Goal: Information Seeking & Learning: Learn about a topic

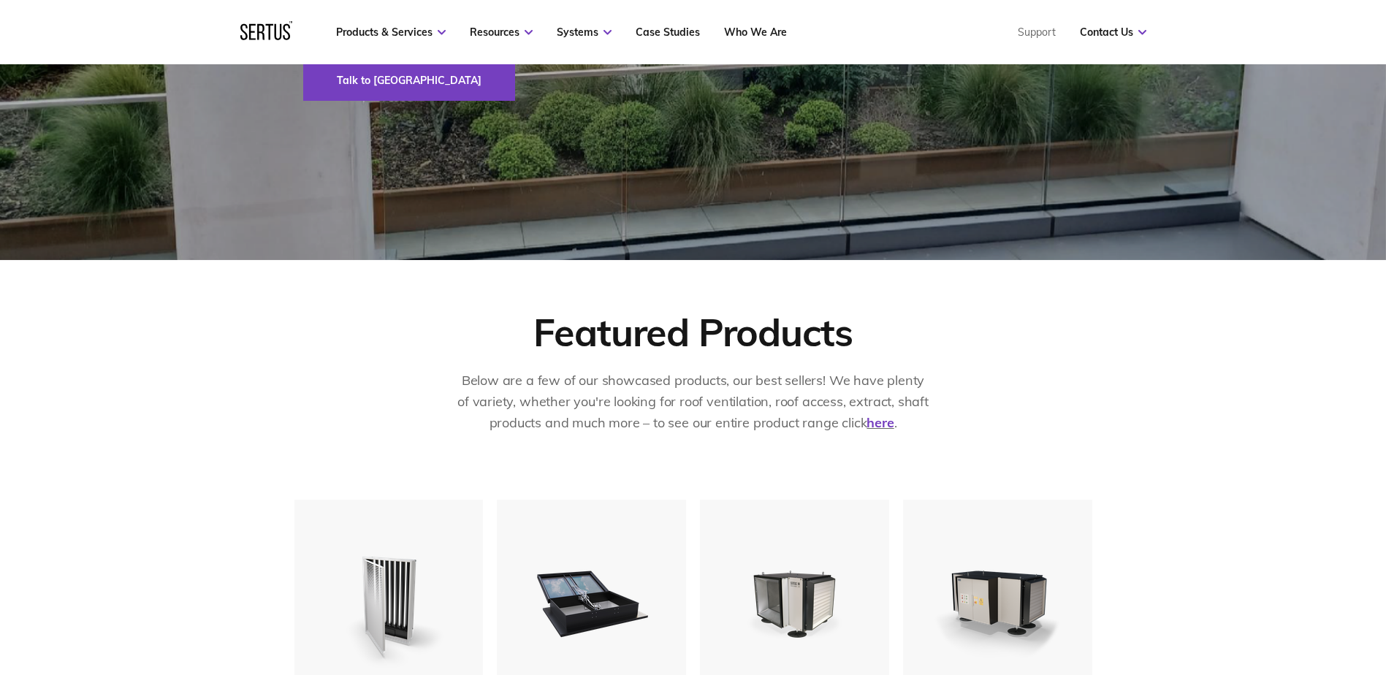
scroll to position [365, 0]
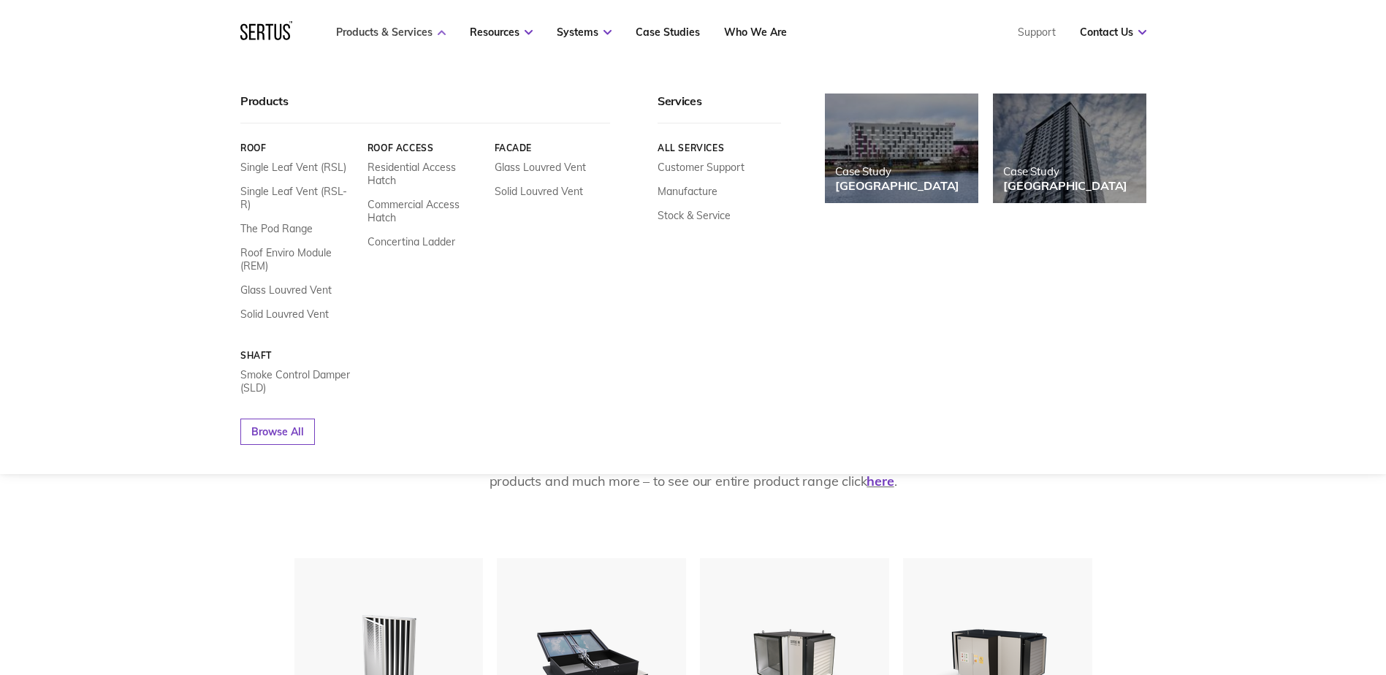
click at [400, 33] on link "Products & Services" at bounding box center [391, 32] width 110 height 13
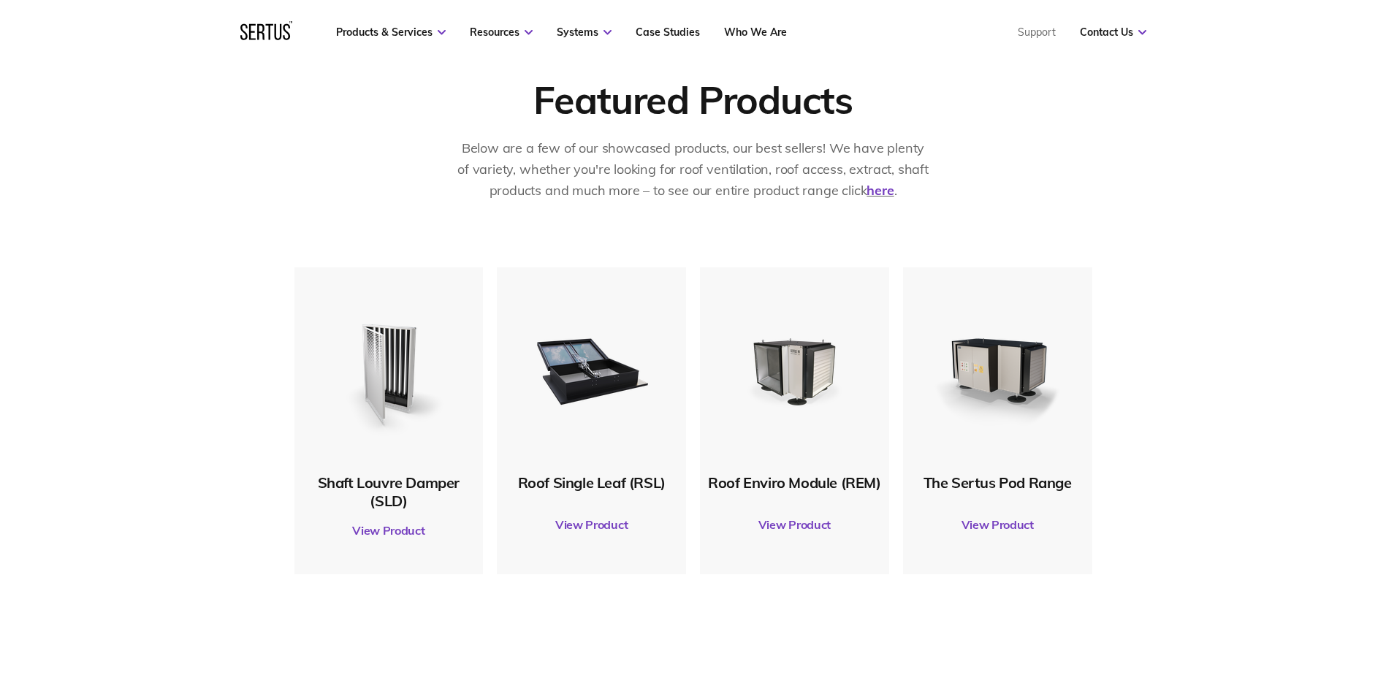
scroll to position [657, 0]
click at [600, 524] on link "View Product" at bounding box center [591, 523] width 175 height 41
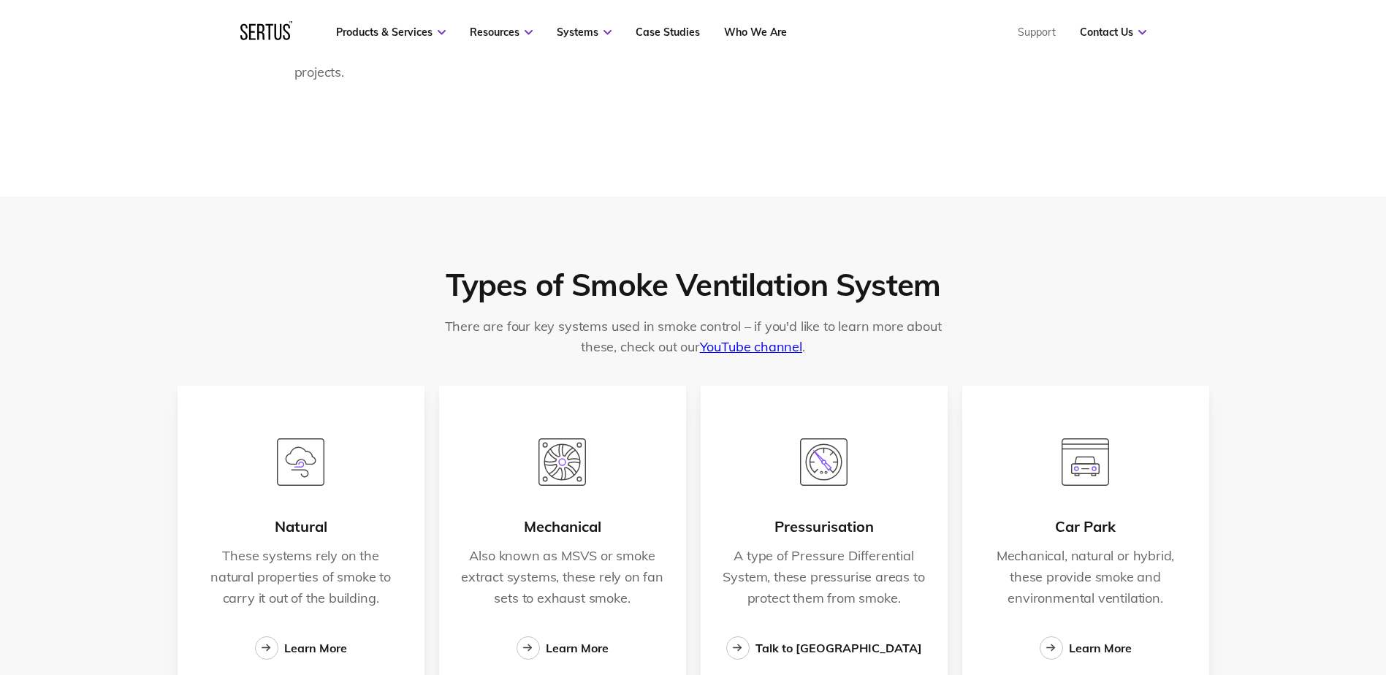
scroll to position [2265, 0]
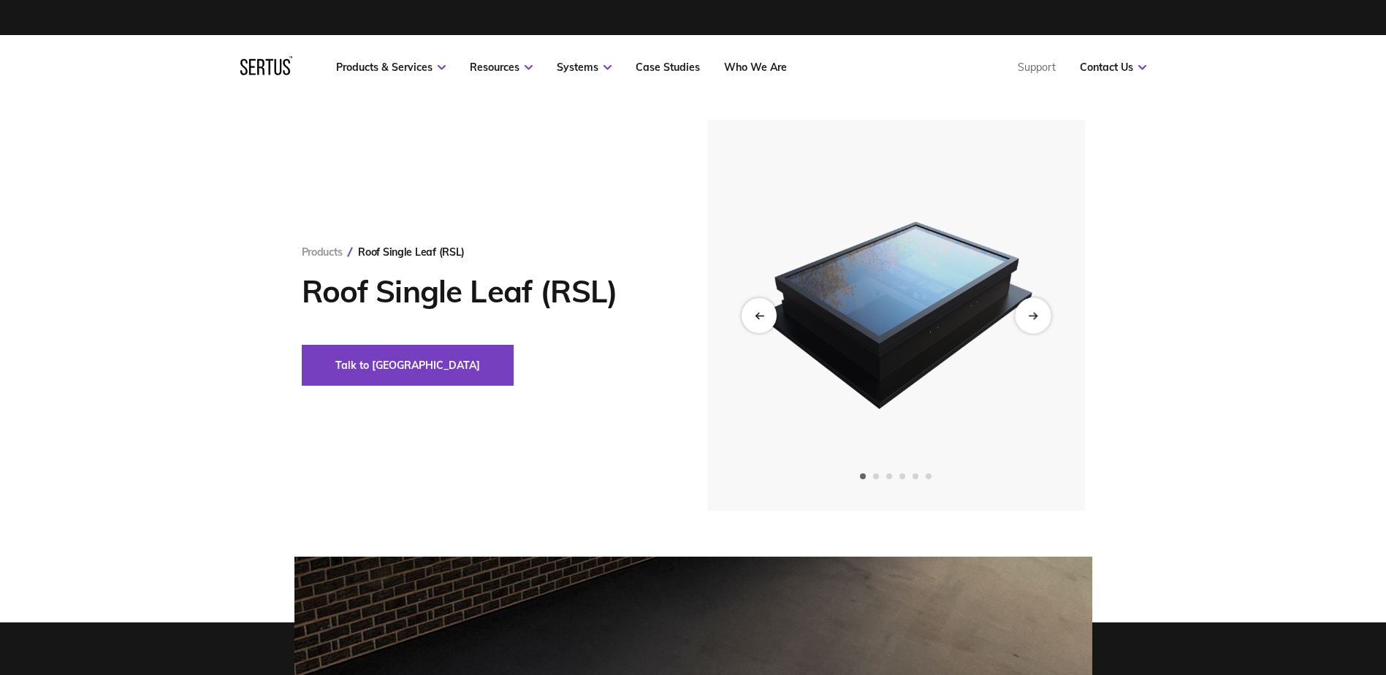
click at [1034, 322] on div "Next slide" at bounding box center [1033, 315] width 36 height 36
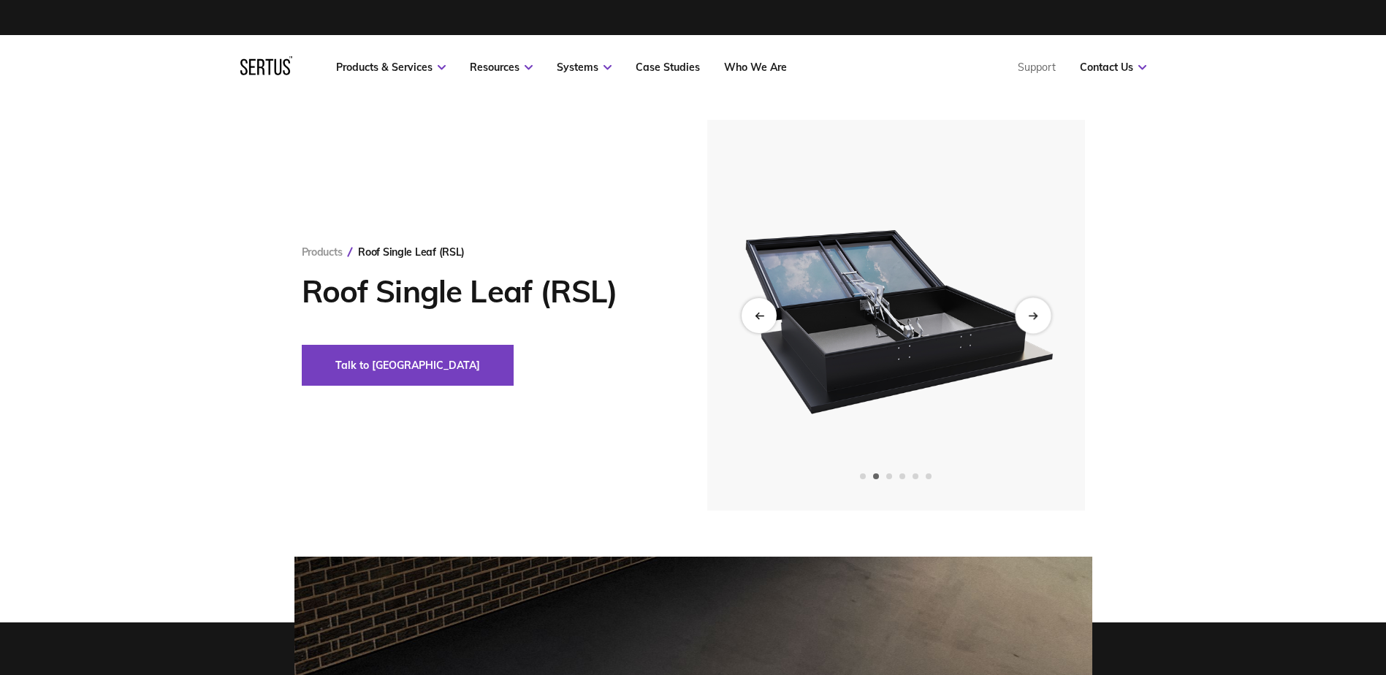
click at [1034, 322] on div "Next slide" at bounding box center [1033, 315] width 36 height 36
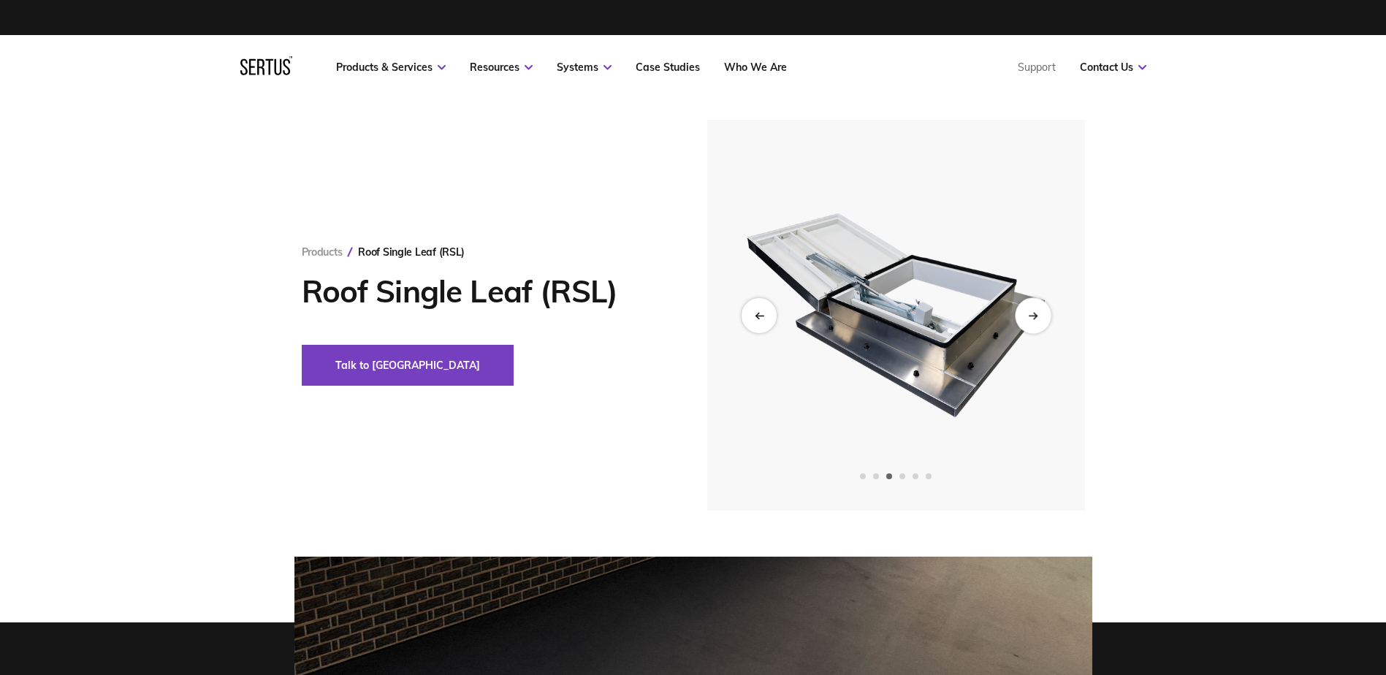
click at [1034, 322] on div "Next slide" at bounding box center [1033, 315] width 36 height 36
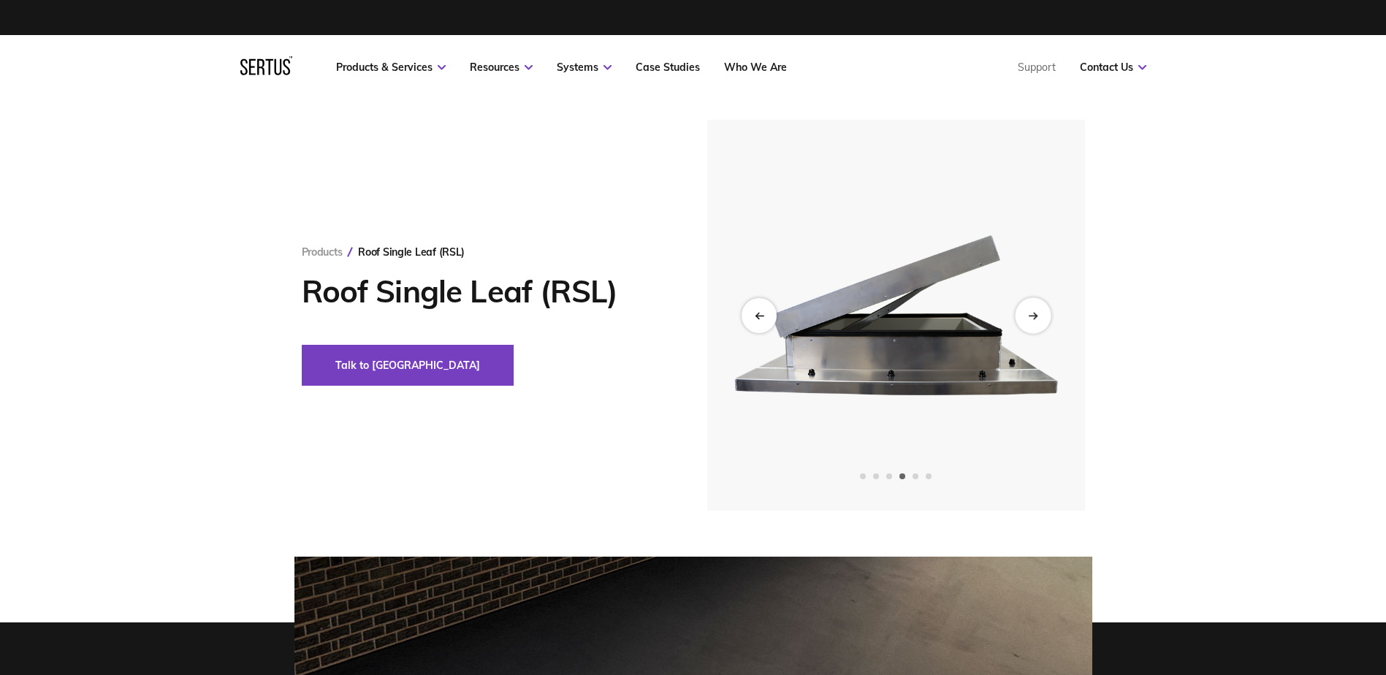
click at [1034, 322] on div "Next slide" at bounding box center [1033, 315] width 36 height 36
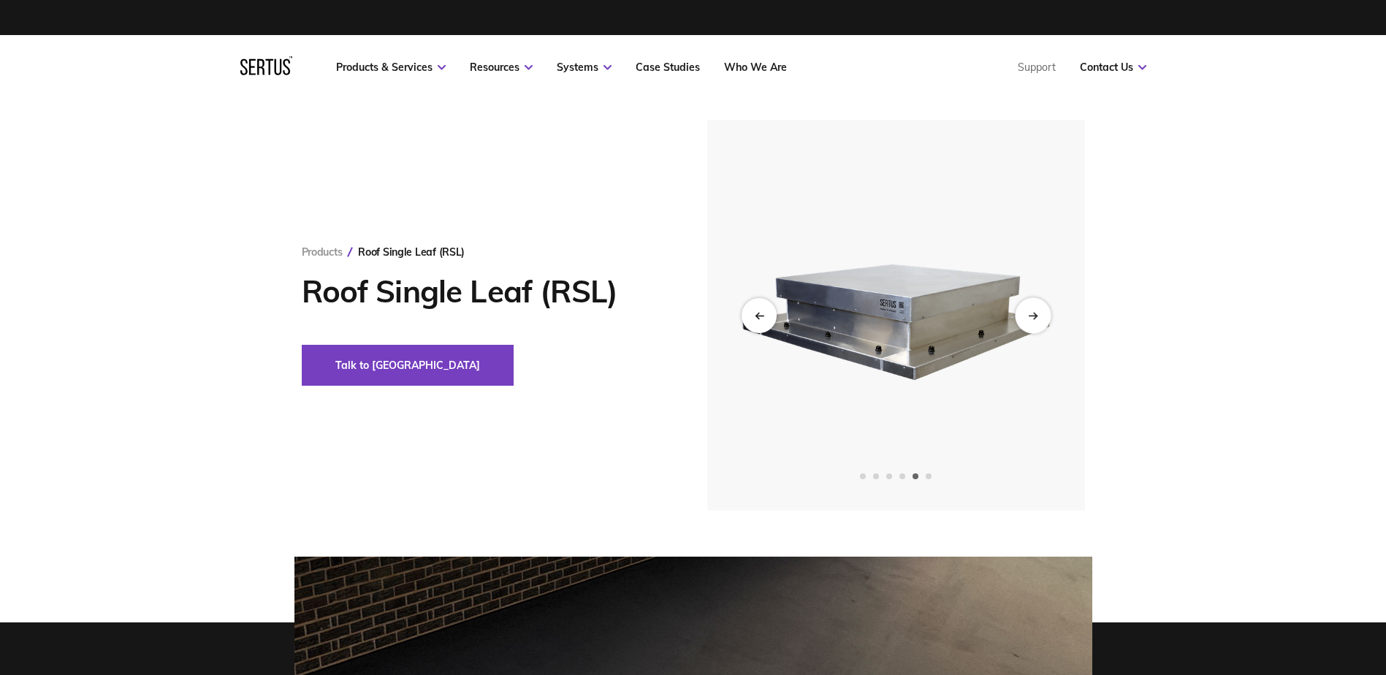
click at [1034, 322] on div "Next slide" at bounding box center [1033, 315] width 36 height 36
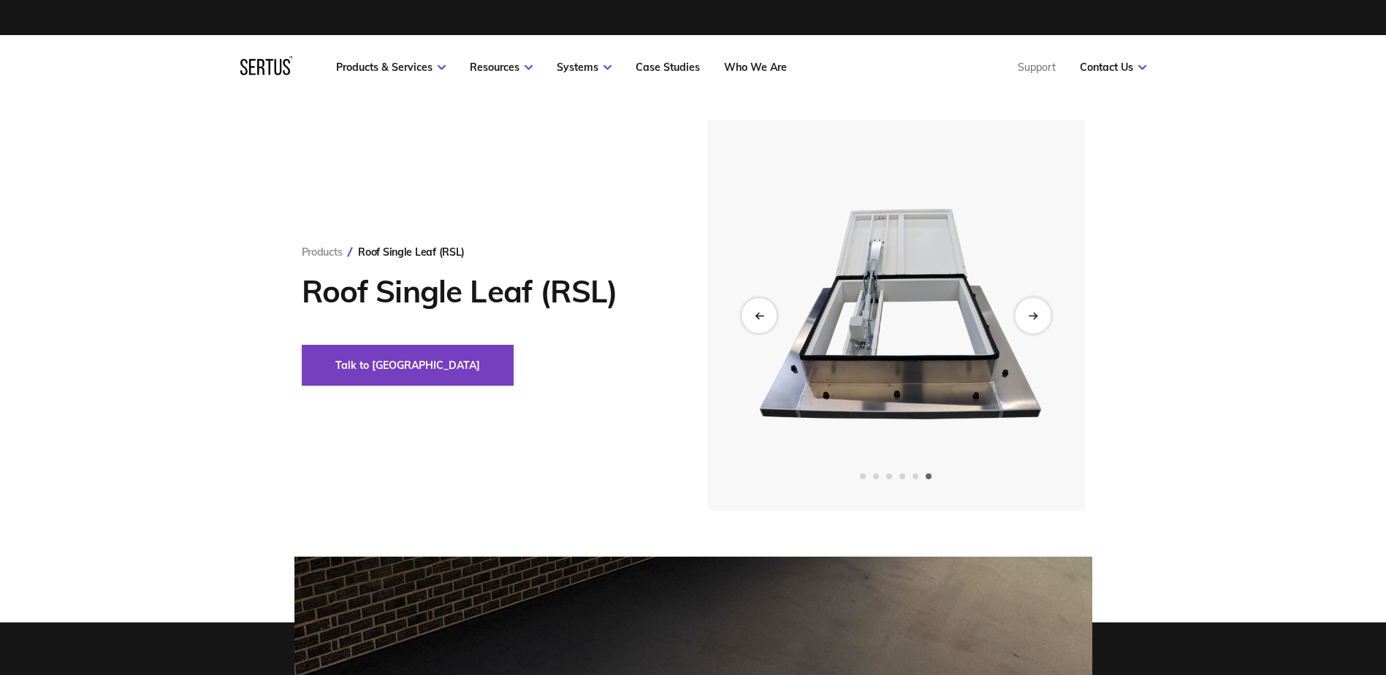
click at [1034, 322] on div "Next slide" at bounding box center [1033, 315] width 36 height 36
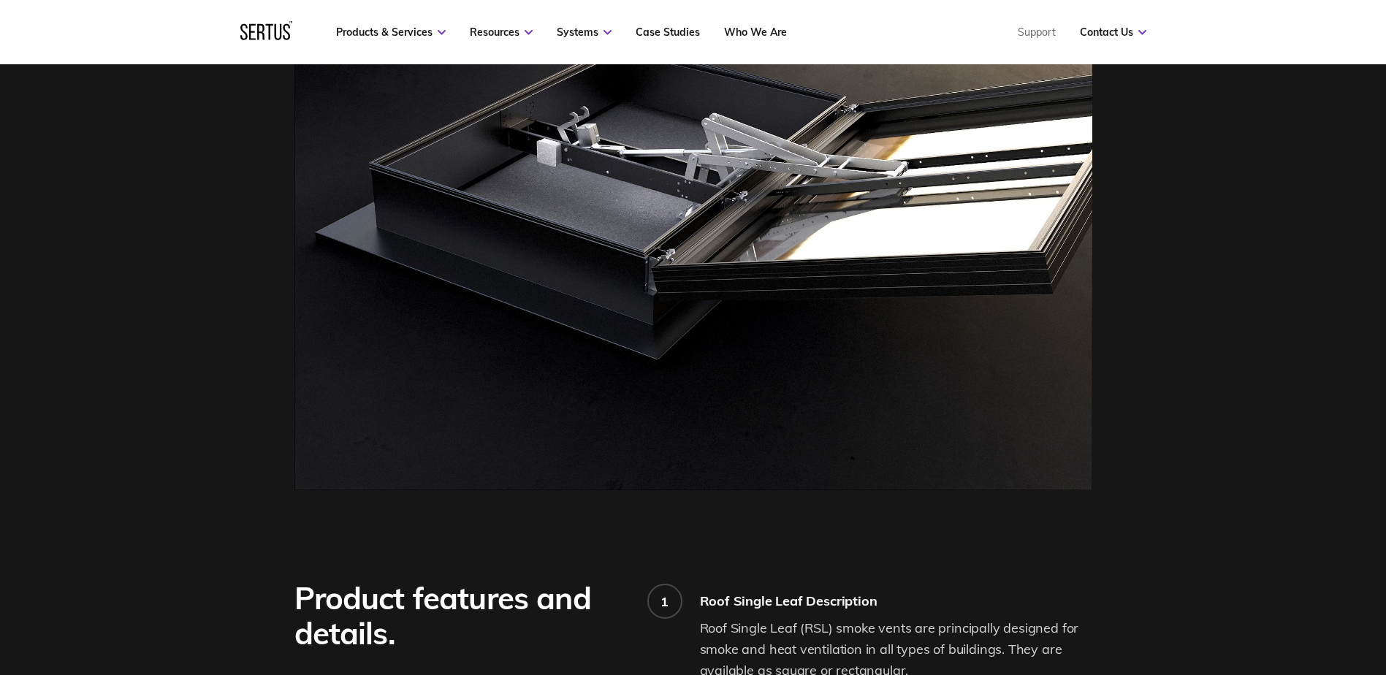
scroll to position [657, 0]
